Goal: Task Accomplishment & Management: Complete application form

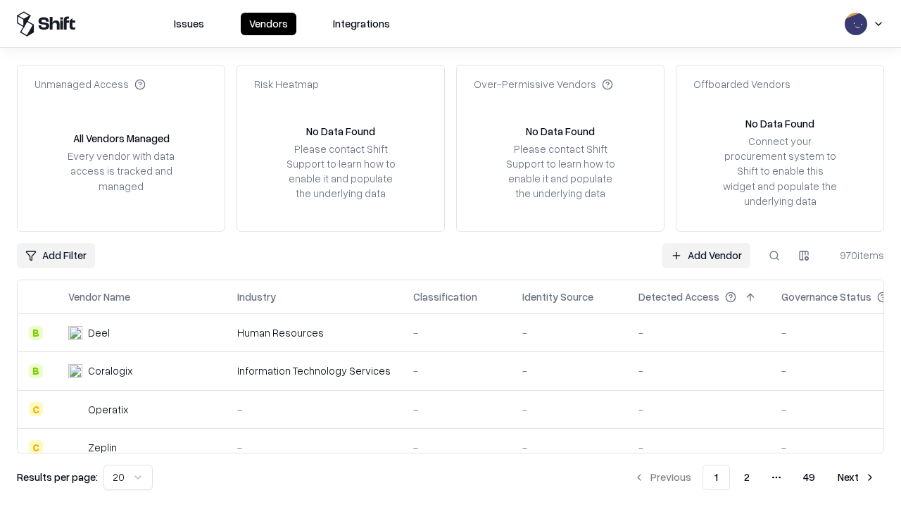
click at [706, 255] on link "Add Vendor" at bounding box center [707, 255] width 88 height 25
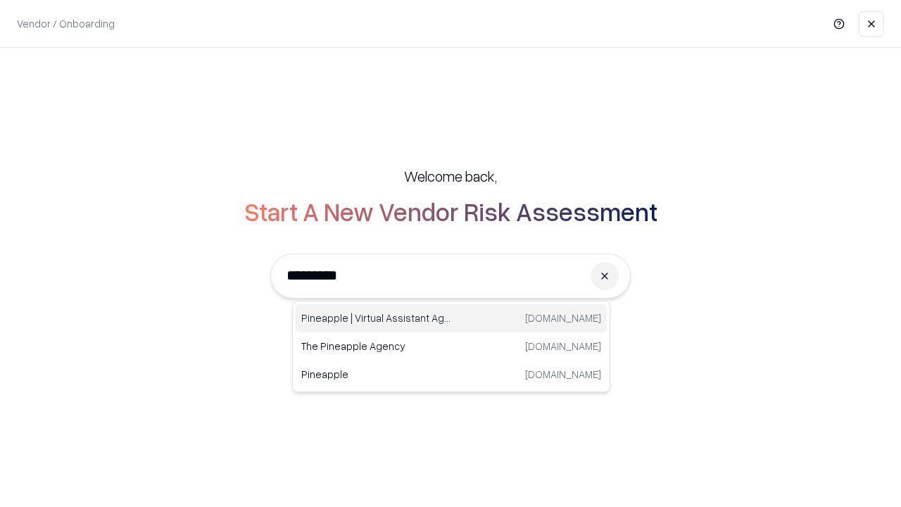
click at [451, 318] on div "Pineapple | Virtual Assistant Agency [DOMAIN_NAME]" at bounding box center [451, 318] width 311 height 28
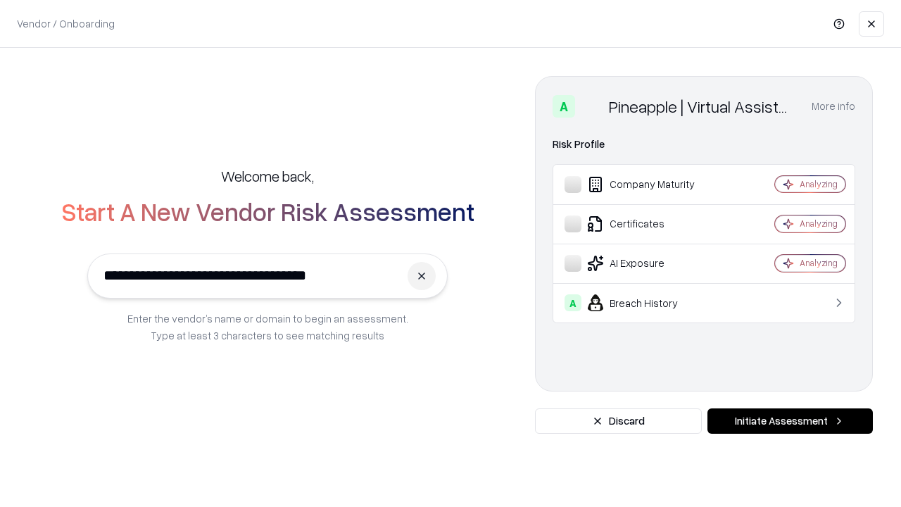
type input "**********"
click at [790, 421] on button "Initiate Assessment" at bounding box center [790, 420] width 165 height 25
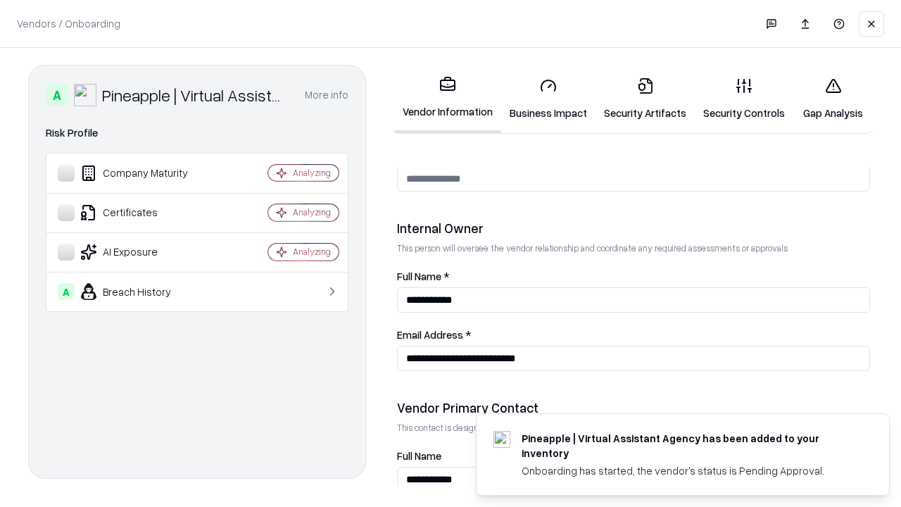
scroll to position [729, 0]
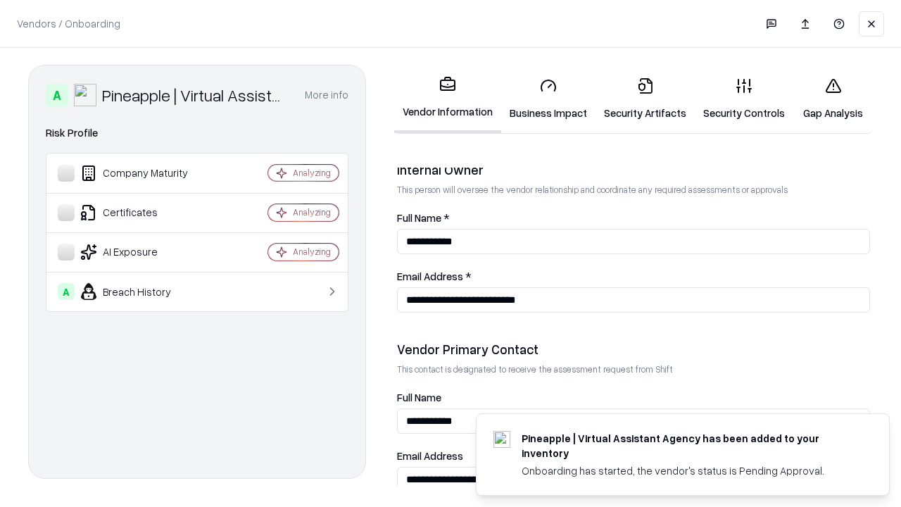
click at [549, 99] on link "Business Impact" at bounding box center [548, 98] width 94 height 65
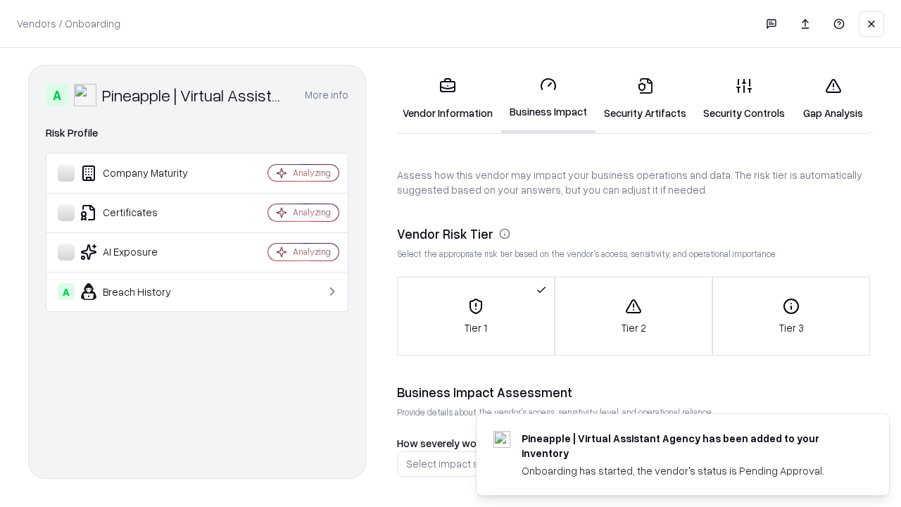
click at [645, 99] on link "Security Artifacts" at bounding box center [645, 98] width 99 height 65
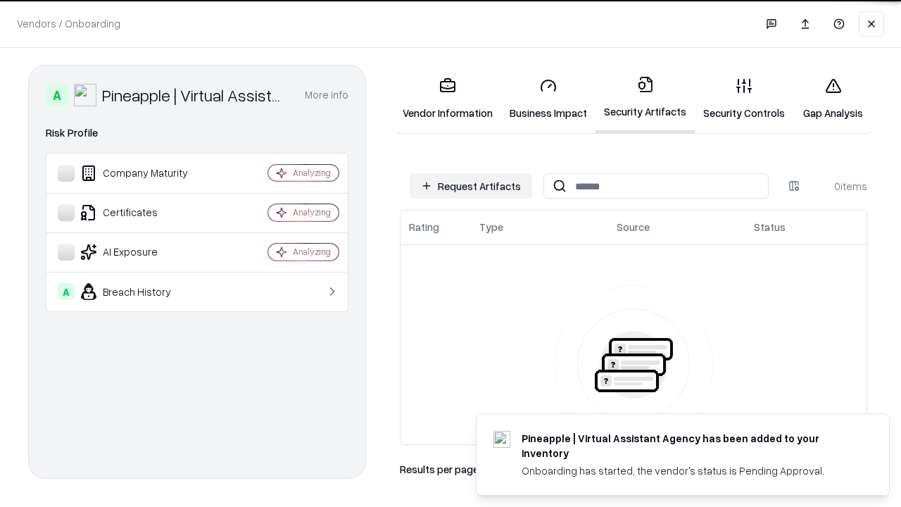
click at [471, 186] on button "Request Artifacts" at bounding box center [471, 185] width 123 height 25
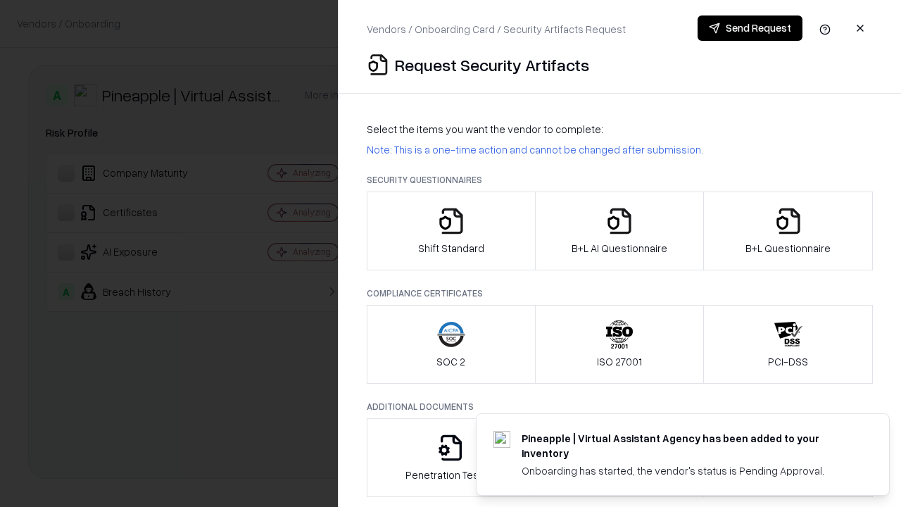
click at [451, 231] on icon "button" at bounding box center [451, 221] width 28 height 28
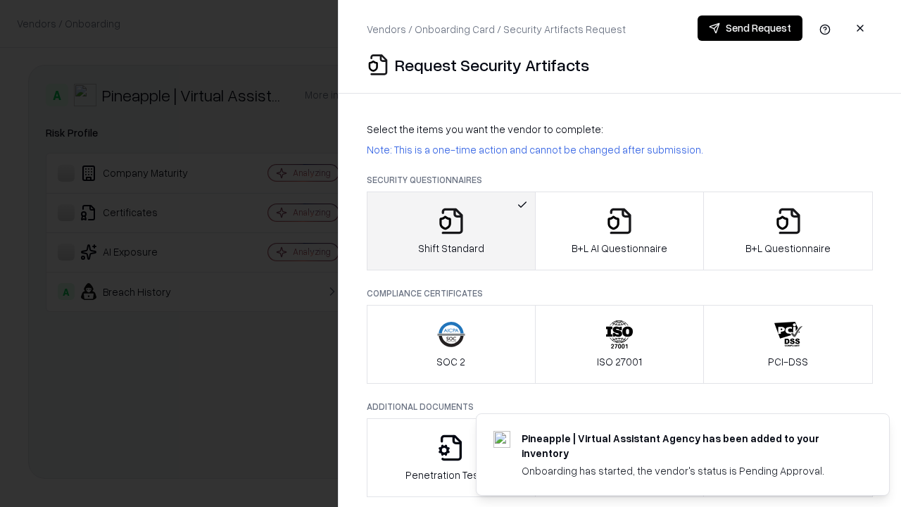
click at [750, 28] on button "Send Request" at bounding box center [750, 27] width 105 height 25
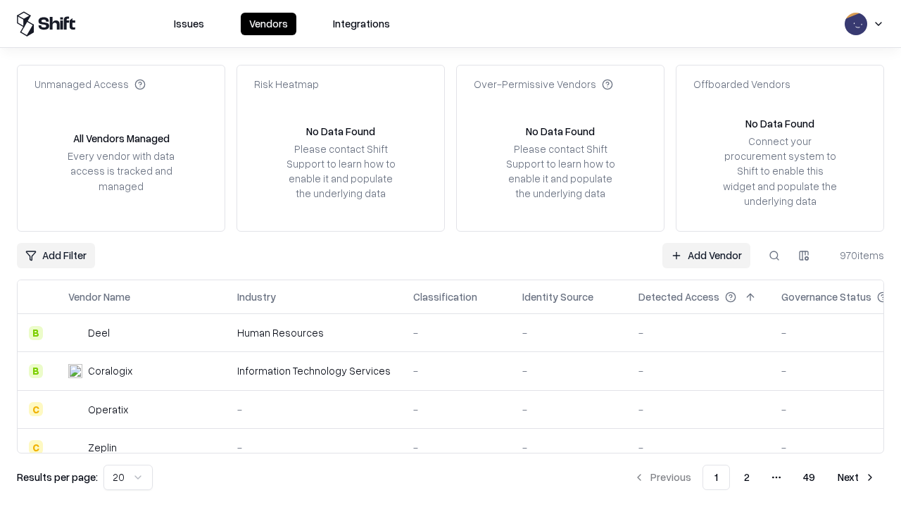
click at [775, 255] on button at bounding box center [774, 255] width 25 height 25
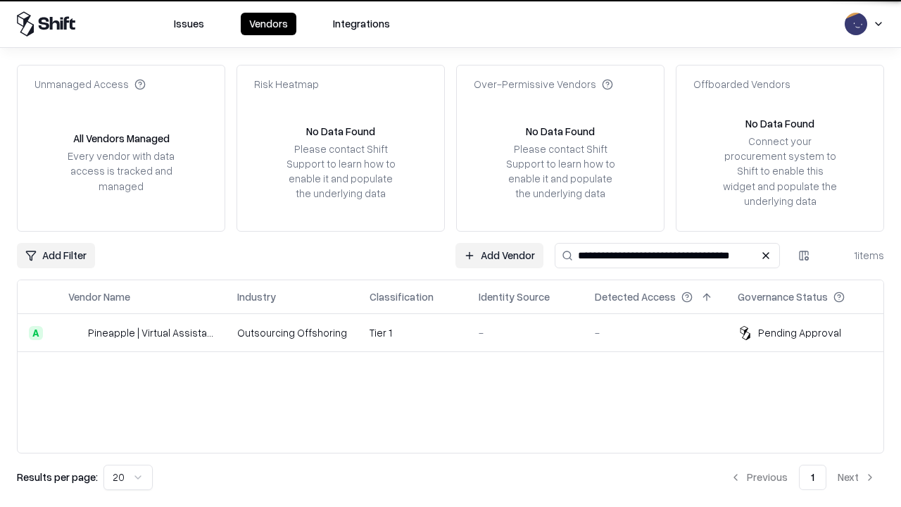
type input "**********"
click at [459, 332] on td "Tier 1" at bounding box center [412, 333] width 109 height 38
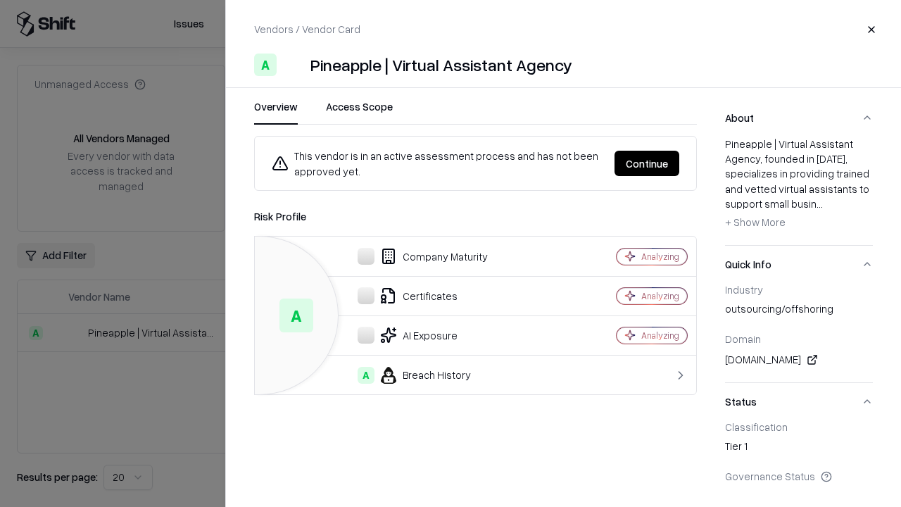
click at [647, 163] on button "Continue" at bounding box center [647, 163] width 65 height 25
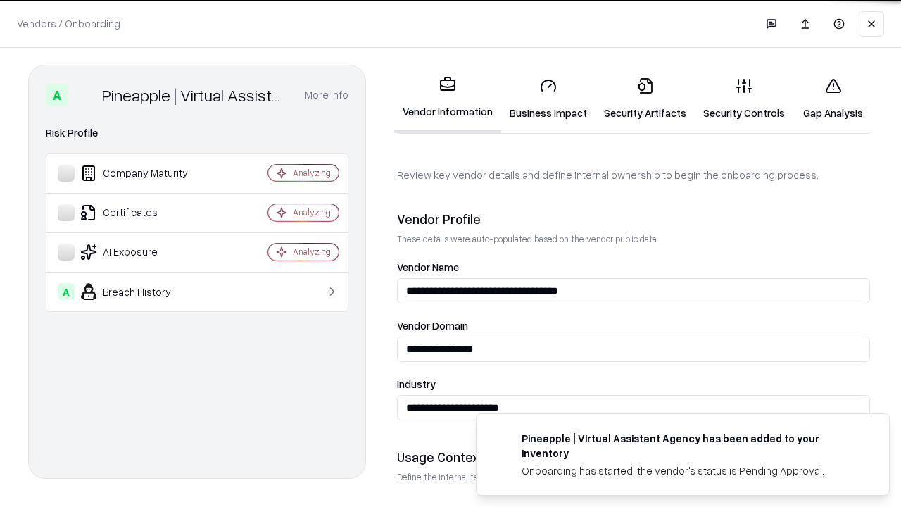
click at [645, 99] on link "Security Artifacts" at bounding box center [645, 98] width 99 height 65
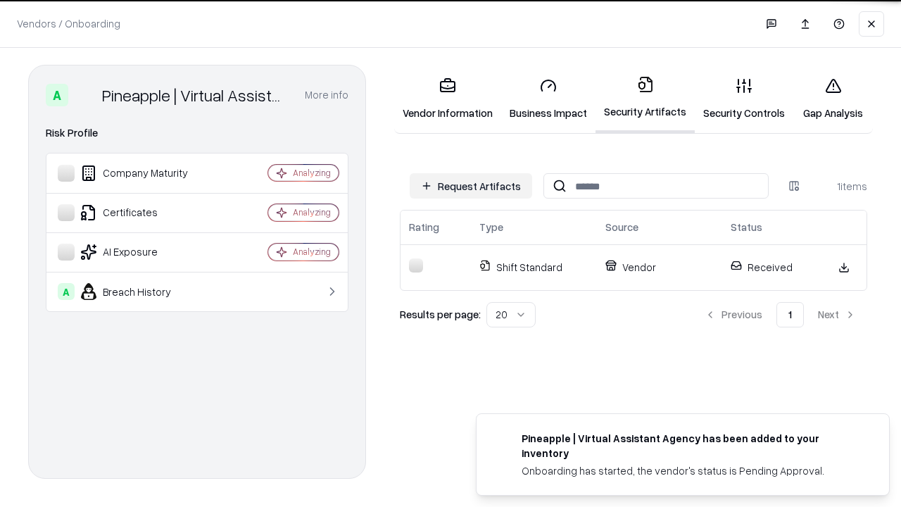
click at [833, 99] on link "Gap Analysis" at bounding box center [834, 98] width 80 height 65
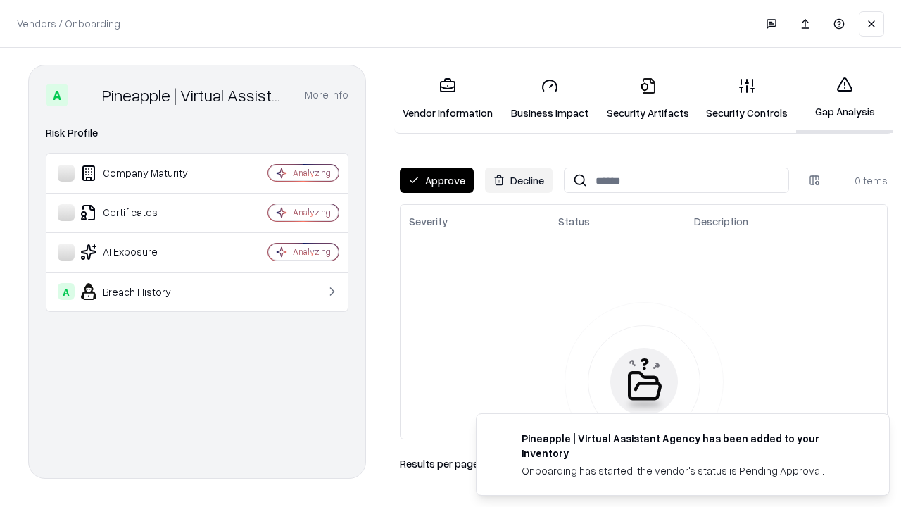
click at [437, 180] on button "Approve" at bounding box center [437, 180] width 74 height 25
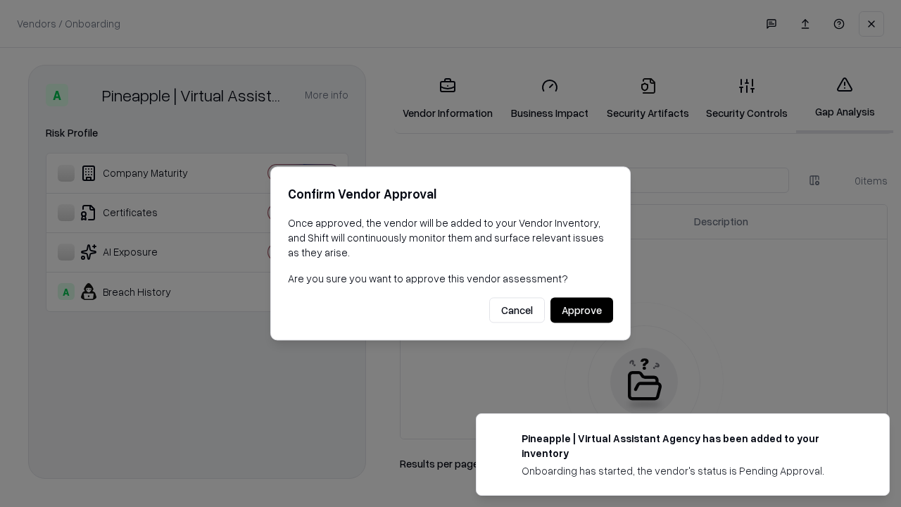
click at [582, 310] on button "Approve" at bounding box center [582, 310] width 63 height 25
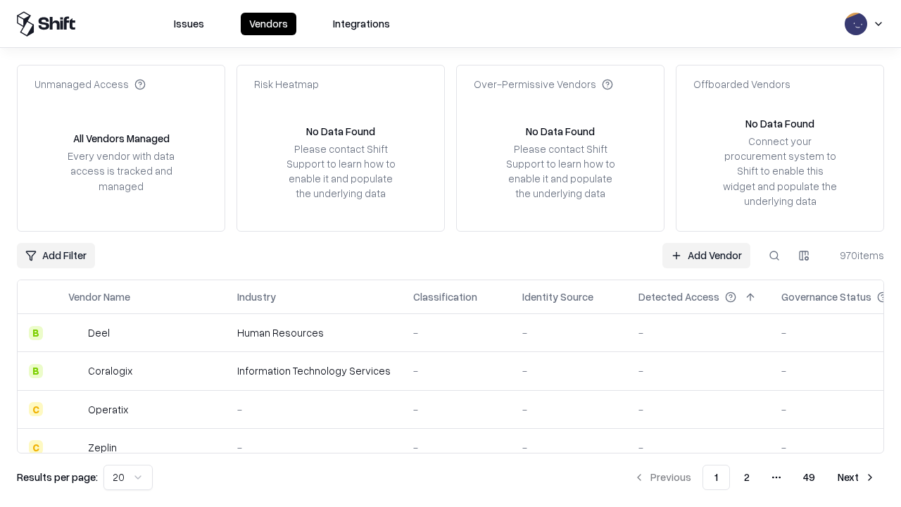
type input "**********"
click at [706, 255] on link "Add Vendor" at bounding box center [707, 255] width 88 height 25
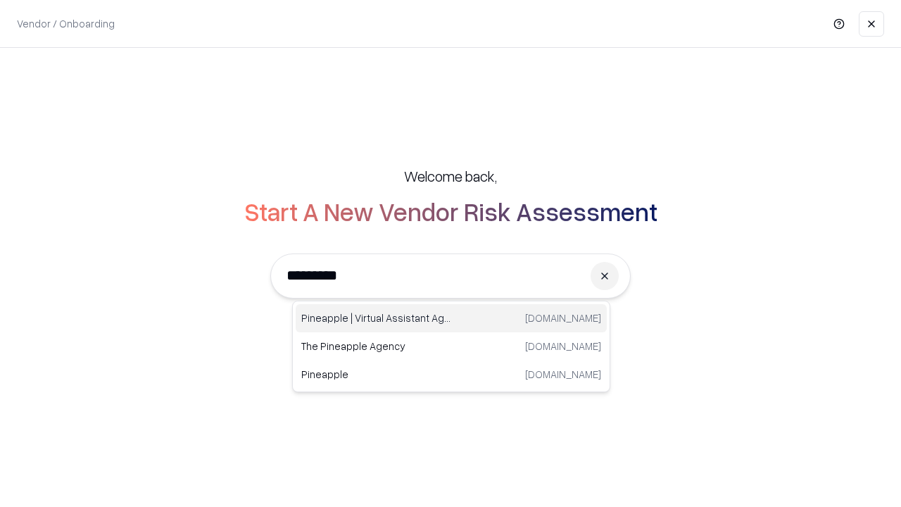
click at [451, 318] on div "Pineapple | Virtual Assistant Agency [DOMAIN_NAME]" at bounding box center [451, 318] width 311 height 28
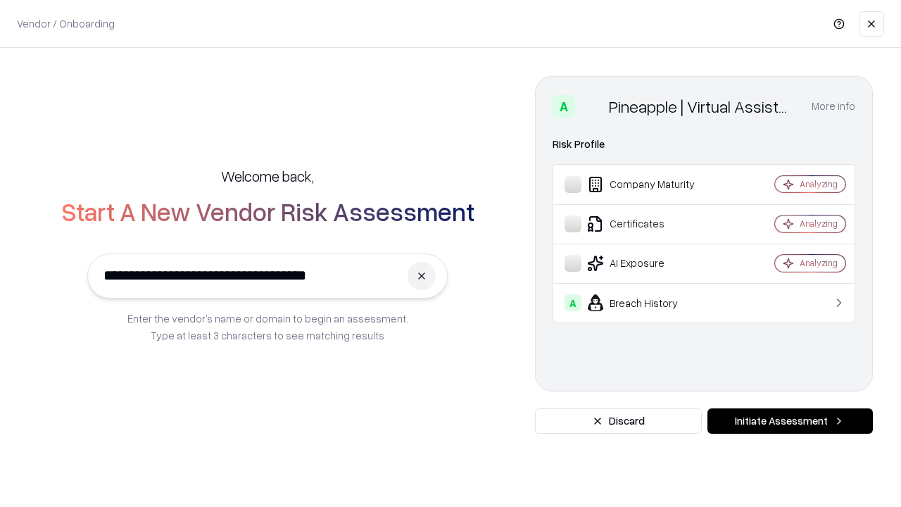
type input "**********"
click at [790, 421] on button "Initiate Assessment" at bounding box center [790, 420] width 165 height 25
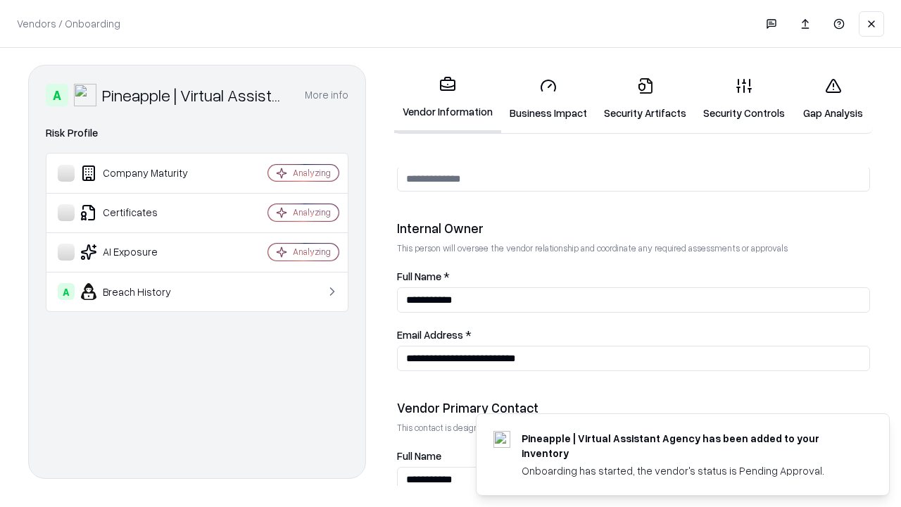
scroll to position [729, 0]
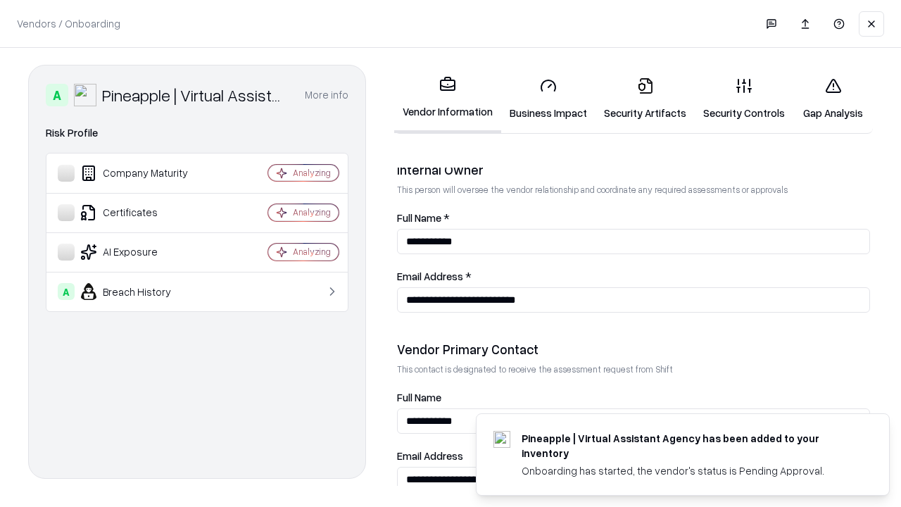
click at [833, 99] on link "Gap Analysis" at bounding box center [834, 98] width 80 height 65
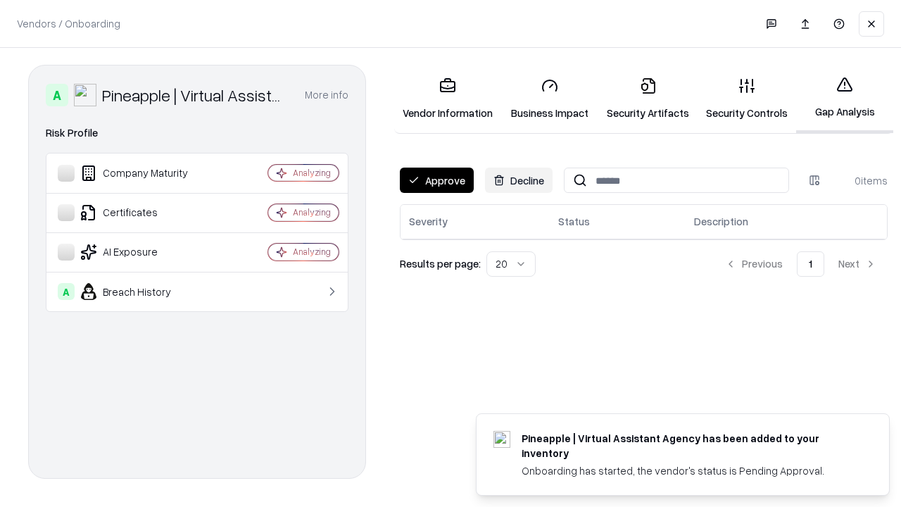
click at [437, 180] on button "Approve" at bounding box center [437, 180] width 74 height 25
